Goal: Navigation & Orientation: Find specific page/section

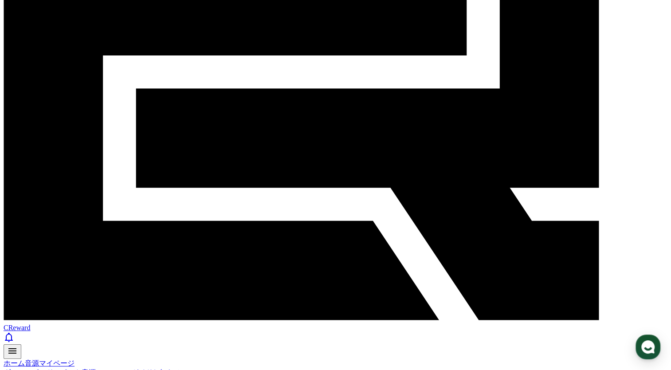
scroll to position [222, 0]
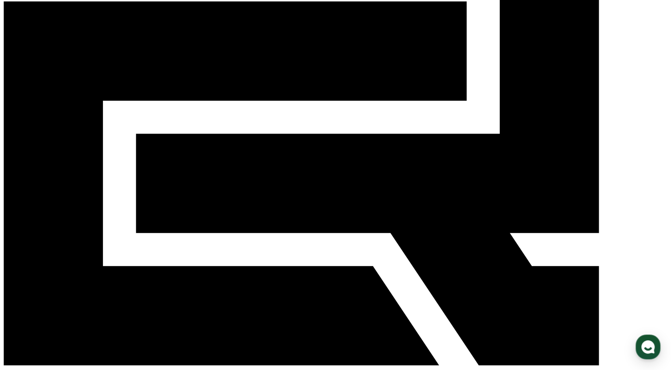
scroll to position [89, 0]
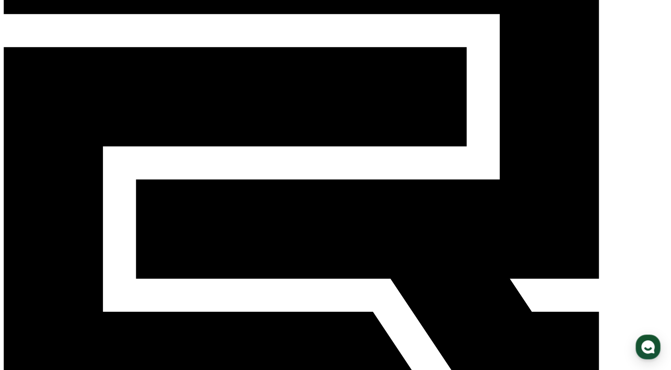
drag, startPoint x: 394, startPoint y: 279, endPoint x: 402, endPoint y: 279, distance: 7.6
drag, startPoint x: 529, startPoint y: 276, endPoint x: 536, endPoint y: 276, distance: 7.6
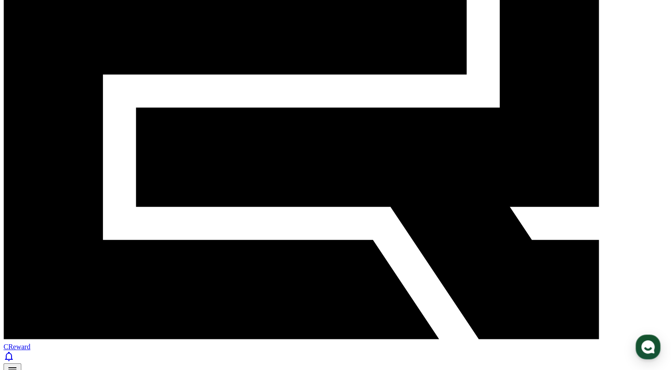
scroll to position [222, 0]
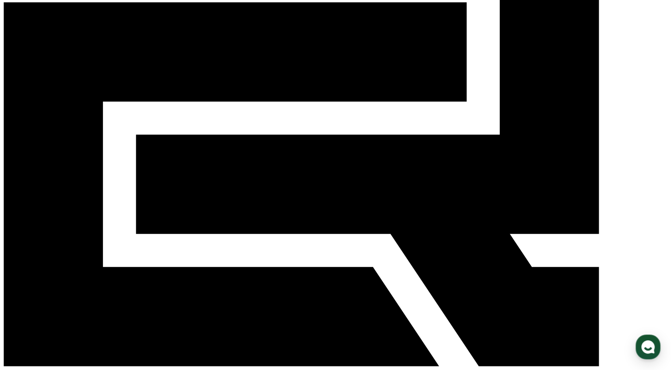
scroll to position [133, 0]
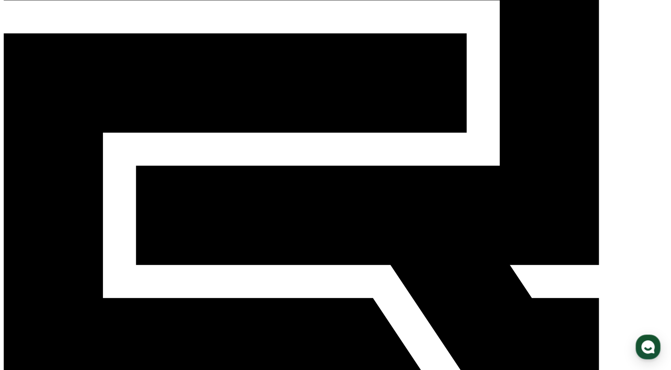
scroll to position [44, 0]
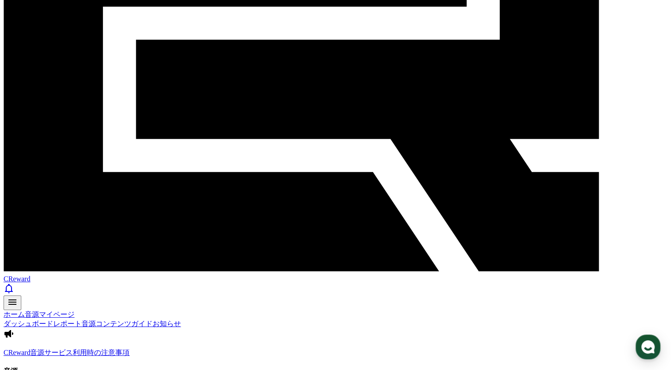
scroll to position [230, 0]
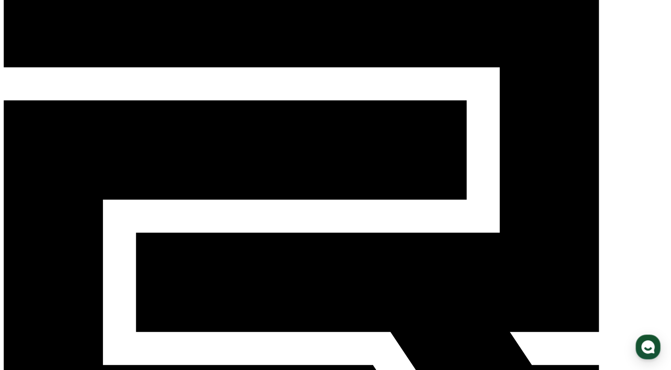
scroll to position [177, 0]
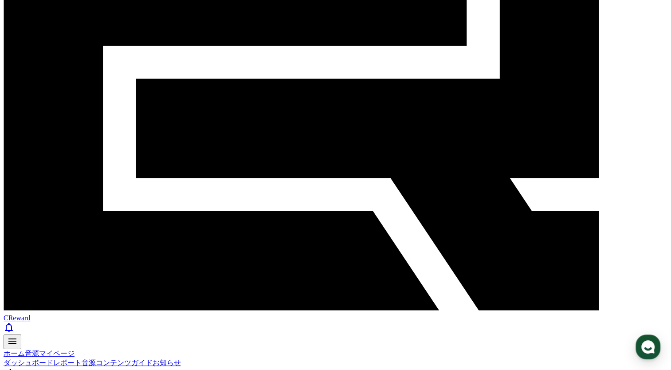
scroll to position [222, 0]
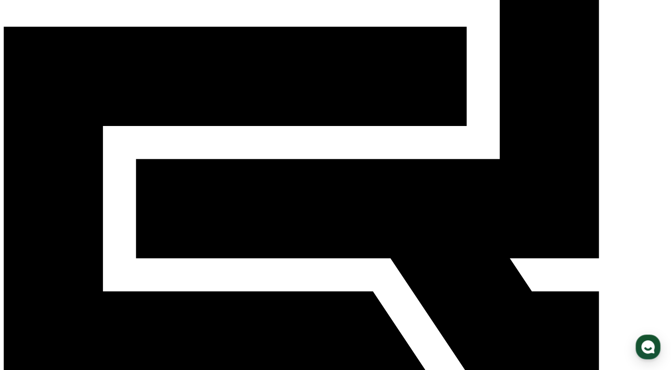
scroll to position [177, 0]
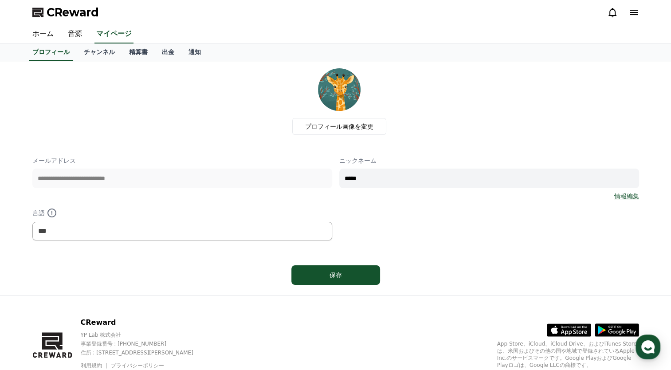
click at [626, 11] on div at bounding box center [623, 12] width 32 height 11
click at [639, 11] on icon at bounding box center [634, 12] width 11 height 11
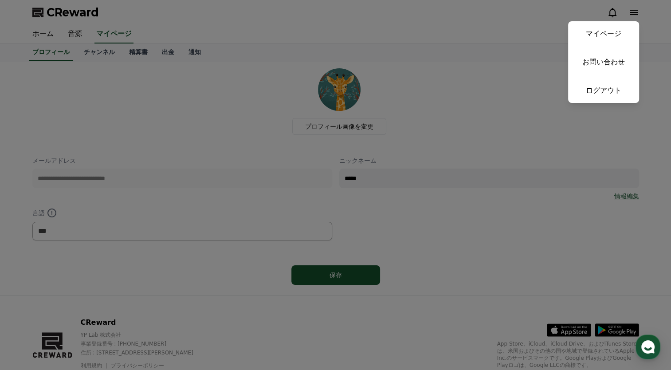
click at [618, 37] on link "マイページ" at bounding box center [603, 33] width 71 height 25
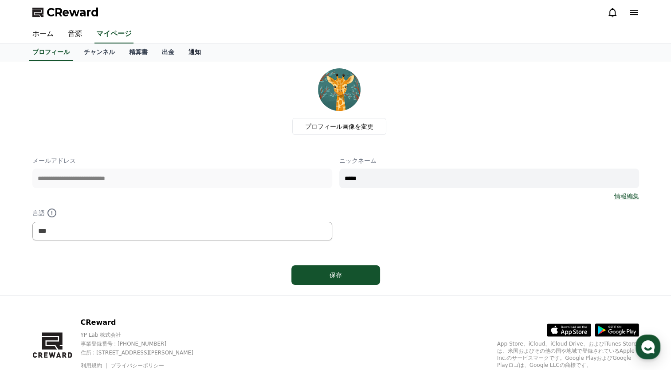
click at [181, 54] on link "通知" at bounding box center [194, 52] width 27 height 17
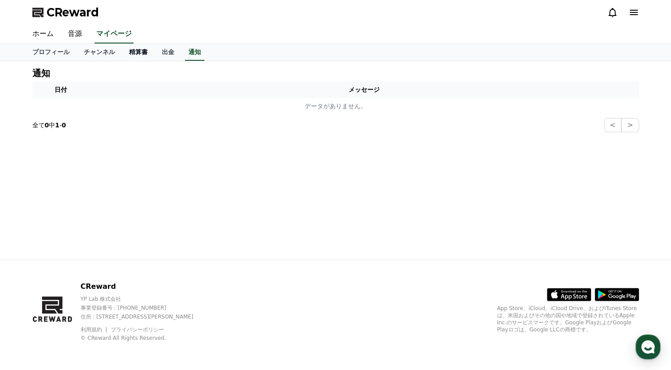
click at [122, 50] on link "精算書" at bounding box center [138, 52] width 33 height 17
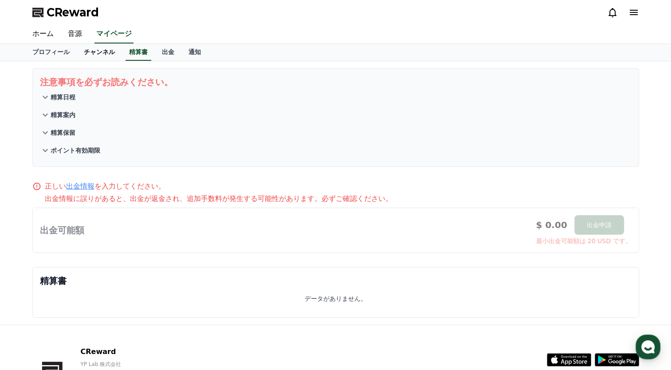
click at [95, 52] on link "チャンネル" at bounding box center [99, 52] width 45 height 17
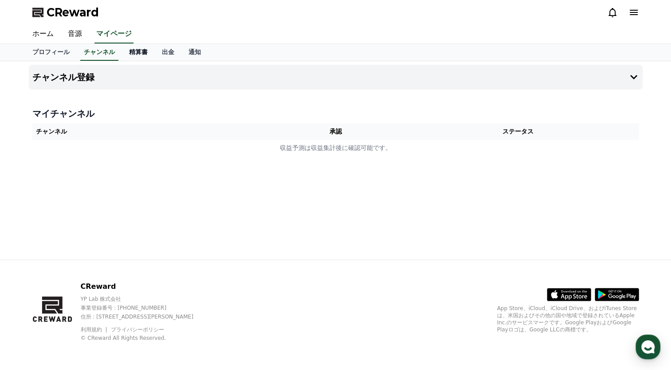
click at [126, 54] on link "精算書" at bounding box center [138, 52] width 33 height 17
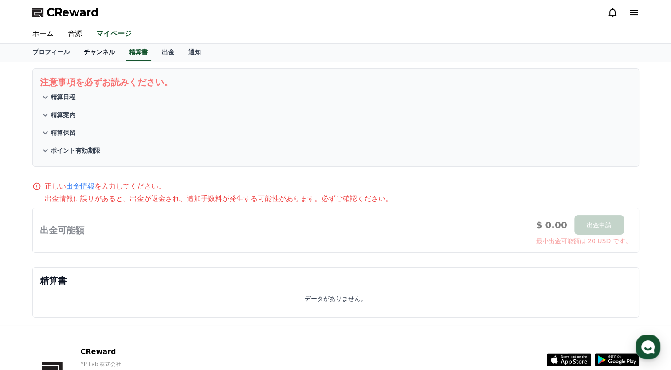
click at [80, 53] on link "チャンネル" at bounding box center [99, 52] width 45 height 17
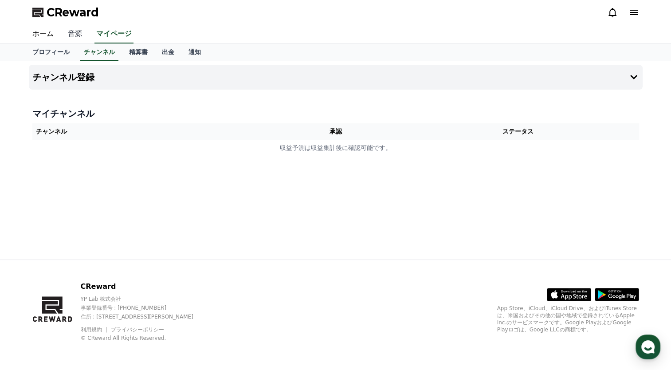
click at [71, 35] on link "音源" at bounding box center [75, 34] width 28 height 19
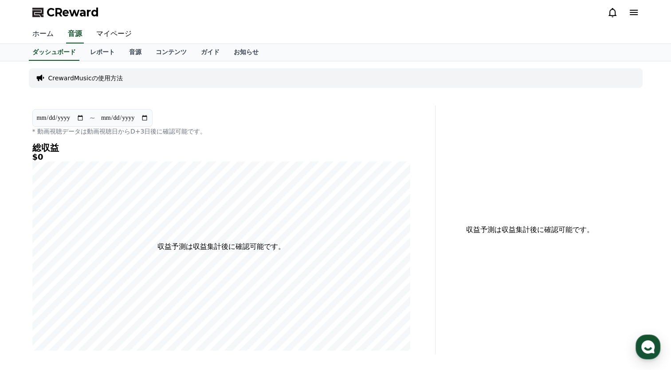
click at [42, 35] on link "ホーム" at bounding box center [42, 34] width 35 height 19
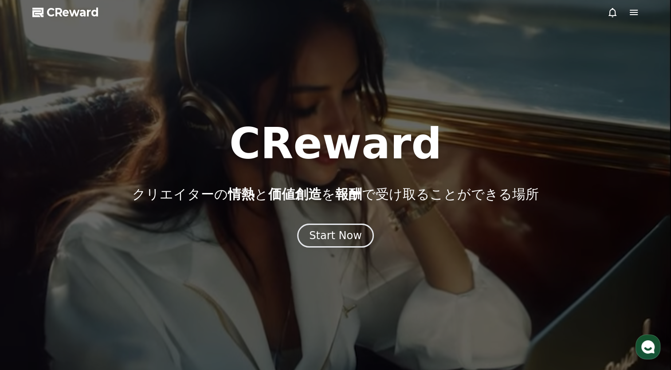
click at [635, 10] on icon at bounding box center [634, 12] width 8 height 5
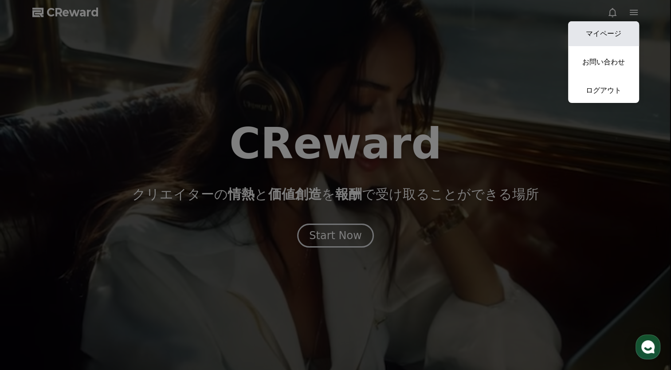
click at [612, 33] on link "マイページ" at bounding box center [603, 33] width 71 height 25
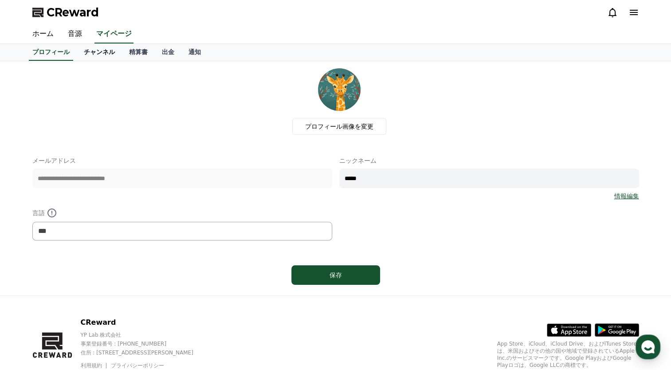
click at [80, 53] on link "チャンネル" at bounding box center [99, 52] width 45 height 17
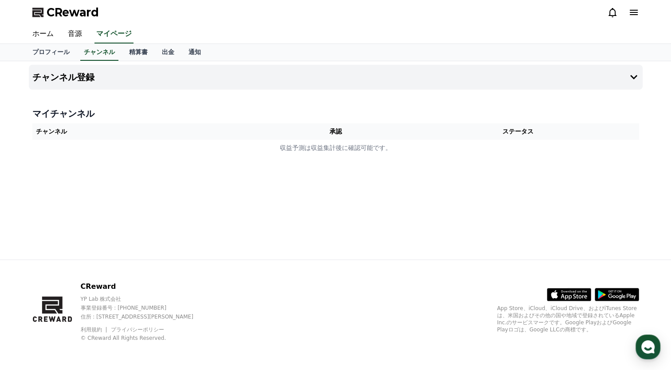
click at [637, 12] on icon at bounding box center [634, 12] width 11 height 11
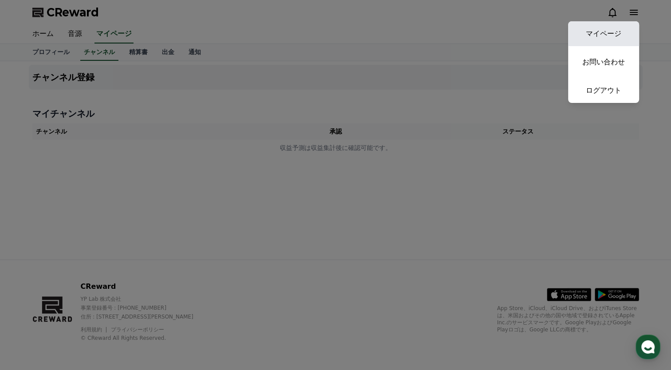
click at [609, 36] on link "マイページ" at bounding box center [603, 33] width 71 height 25
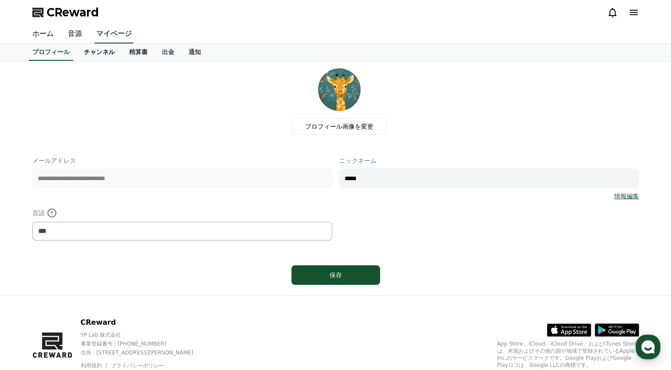
click at [85, 52] on link "チャンネル" at bounding box center [99, 52] width 45 height 17
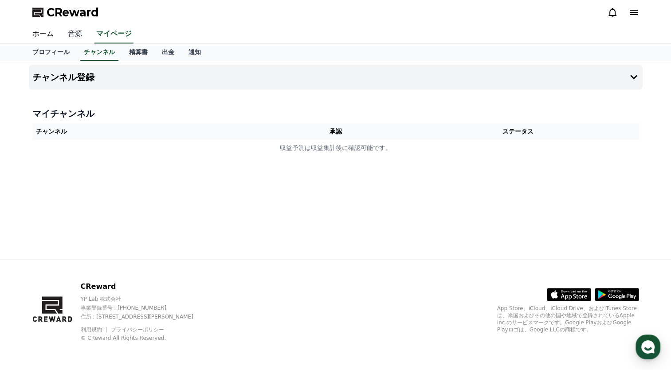
click at [70, 33] on link "音源" at bounding box center [75, 34] width 28 height 19
